Goal: Navigation & Orientation: Find specific page/section

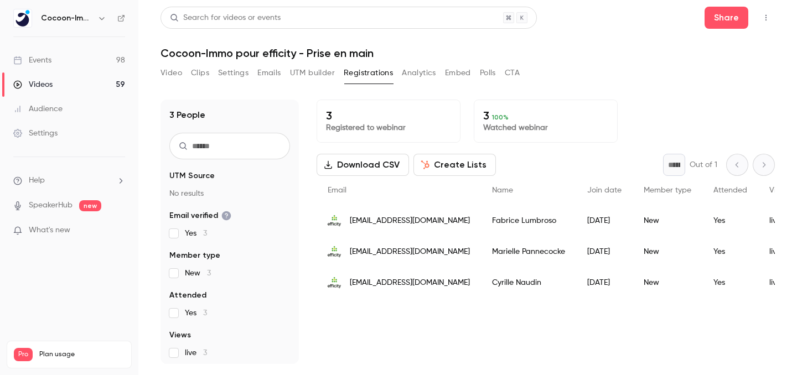
click at [67, 61] on link "Events 98" at bounding box center [69, 60] width 138 height 24
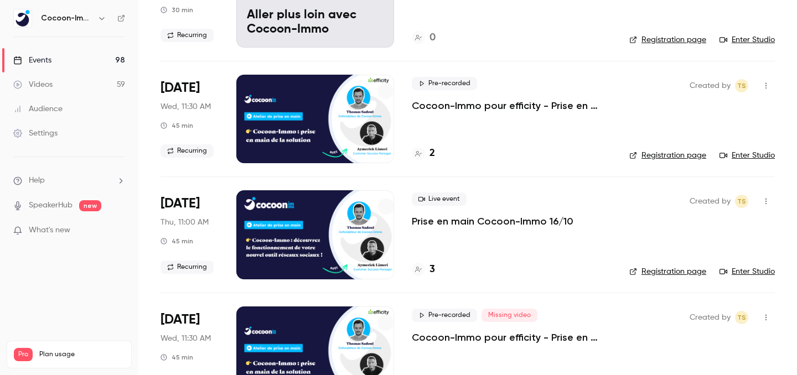
scroll to position [398, 0]
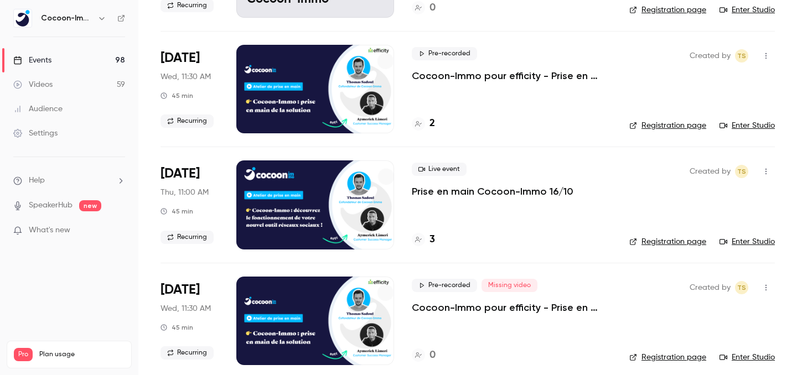
click at [425, 126] on div "2" at bounding box center [423, 123] width 23 height 15
